Goal: Information Seeking & Learning: Learn about a topic

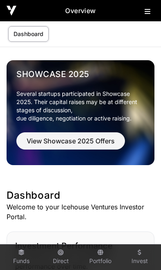
click at [146, 13] on icon at bounding box center [148, 11] width 6 height 7
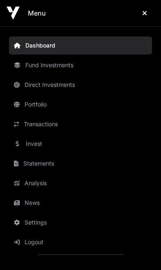
click at [37, 144] on link "Invest" at bounding box center [80, 144] width 143 height 18
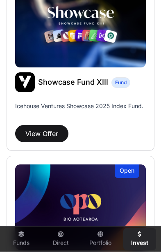
scroll to position [451, 0]
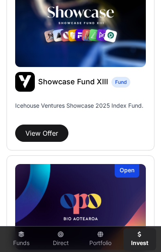
click at [37, 127] on button "View Offer" at bounding box center [41, 132] width 53 height 17
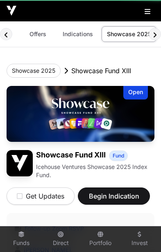
scroll to position [0, 3]
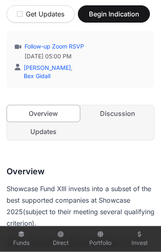
click at [36, 130] on link "Updates" at bounding box center [43, 131] width 73 height 16
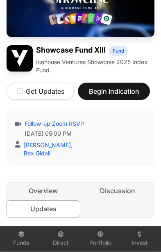
scroll to position [107, 0]
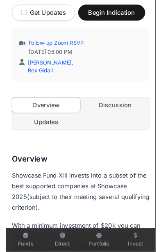
scroll to position [0, 3]
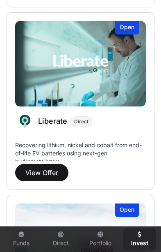
scroll to position [964, 0]
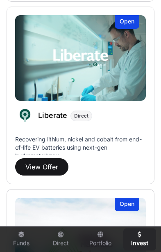
click at [119, 142] on p "Recovering lithium, nickel and cobalt from end-of-life EV batteries using next-…" at bounding box center [80, 145] width 131 height 20
click at [52, 169] on button "View Offer" at bounding box center [41, 166] width 53 height 17
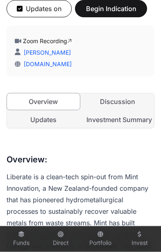
scroll to position [195, 0]
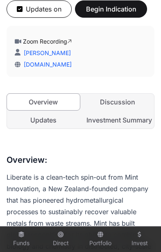
click at [40, 119] on link "Updates" at bounding box center [43, 120] width 73 height 16
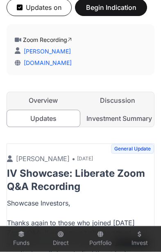
scroll to position [197, 0]
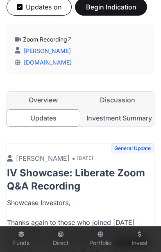
click at [119, 96] on link "Discussion" at bounding box center [118, 100] width 73 height 16
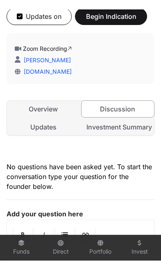
scroll to position [0, 3]
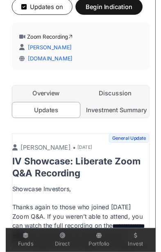
scroll to position [0, 3]
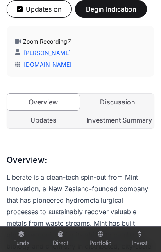
scroll to position [0, 3]
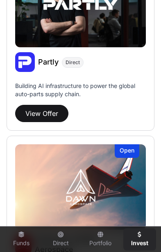
scroll to position [1396, 0]
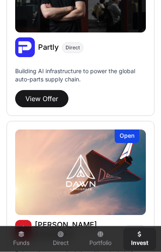
click at [102, 89] on div "Partly Direct Building AI infrastructure to power the global auto-parts supply …" at bounding box center [80, 72] width 131 height 70
click at [50, 100] on button "View Offer" at bounding box center [41, 98] width 53 height 17
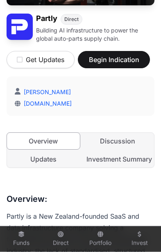
scroll to position [137, 0]
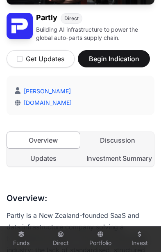
click at [121, 140] on link "Discussion" at bounding box center [118, 140] width 73 height 16
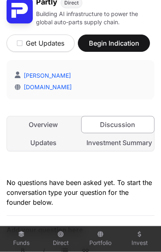
click at [37, 141] on link "Updates" at bounding box center [43, 142] width 73 height 16
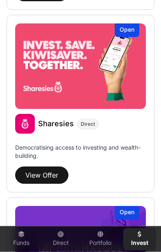
click at [114, 165] on div "Sharesies Direct Democratising access to investing and wealth-building. View Of…" at bounding box center [80, 149] width 131 height 70
click at [50, 177] on button "View Offer" at bounding box center [41, 174] width 53 height 17
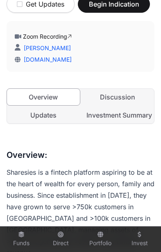
click at [129, 94] on link "Discussion" at bounding box center [118, 97] width 73 height 16
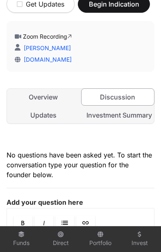
click at [47, 115] on link "Updates" at bounding box center [43, 115] width 73 height 16
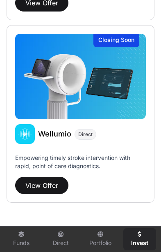
click at [56, 182] on button "View Offer" at bounding box center [41, 184] width 53 height 17
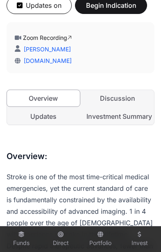
click at [119, 97] on link "Discussion" at bounding box center [118, 98] width 73 height 16
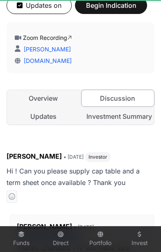
click at [117, 101] on link "Discussion" at bounding box center [118, 97] width 74 height 17
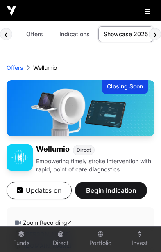
click at [132, 163] on p "Empowering timely stroke intervention with rapid, point of care diagnostics." at bounding box center [95, 165] width 119 height 16
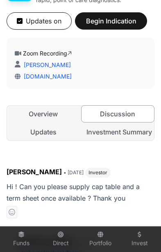
scroll to position [169, 0]
click at [29, 134] on link "Updates" at bounding box center [43, 132] width 73 height 16
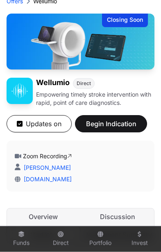
scroll to position [67, 0]
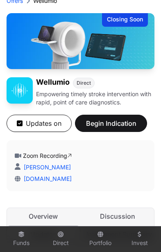
click at [65, 156] on link "Zoom Recording" at bounding box center [47, 155] width 49 height 7
